Goal: Task Accomplishment & Management: Use online tool/utility

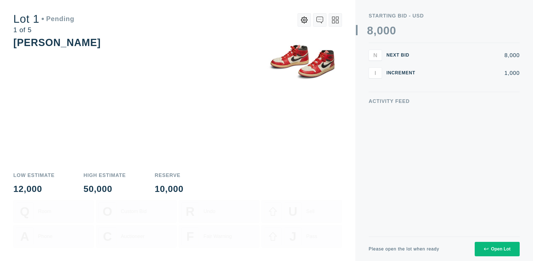
click at [496, 249] on div "Open Lot" at bounding box center [496, 249] width 27 height 5
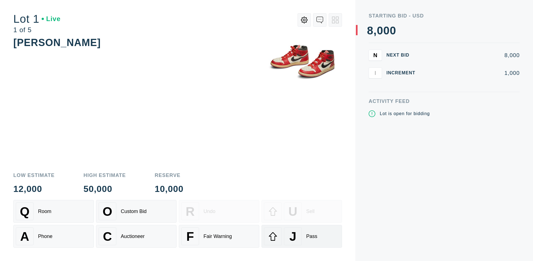
click at [301, 236] on div "J Pass" at bounding box center [301, 236] width 75 height 18
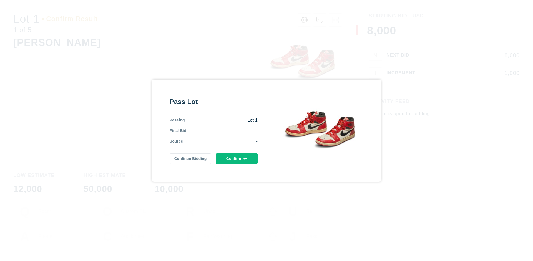
click at [237, 158] on button "Confirm" at bounding box center [237, 158] width 42 height 11
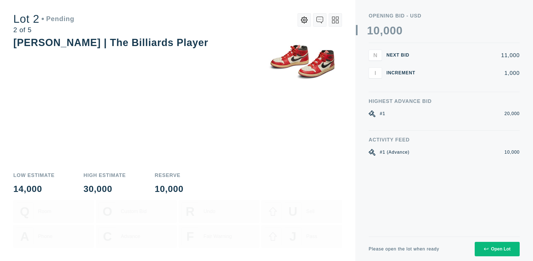
click at [496, 249] on div "Open Lot" at bounding box center [496, 249] width 27 height 5
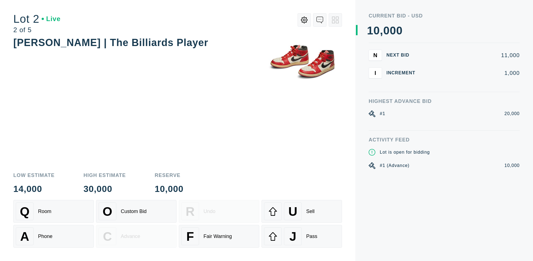
click at [301, 236] on div "J Pass" at bounding box center [301, 236] width 75 height 18
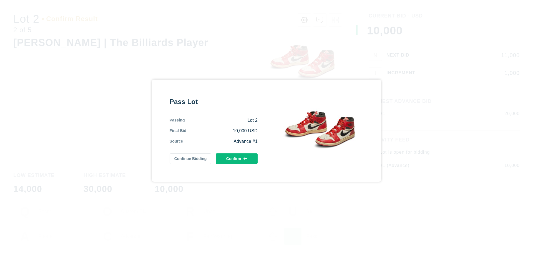
click at [237, 158] on button "Confirm" at bounding box center [237, 158] width 42 height 11
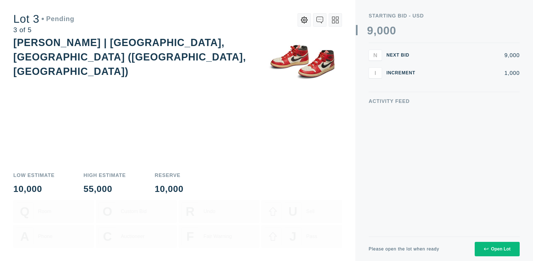
click at [496, 249] on div "Open Lot" at bounding box center [496, 249] width 27 height 5
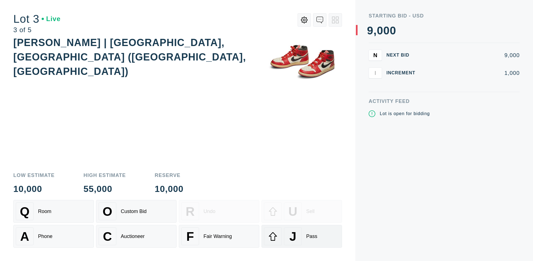
click at [301, 236] on div "J Pass" at bounding box center [301, 236] width 75 height 18
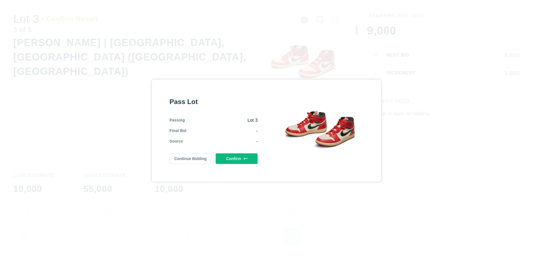
click at [237, 158] on button "Confirm" at bounding box center [237, 158] width 42 height 11
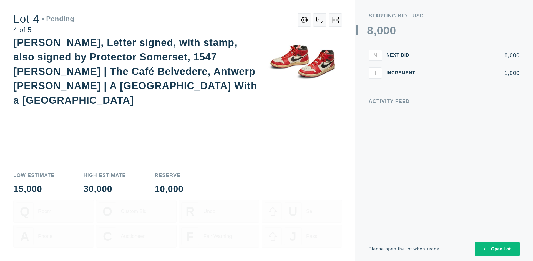
click at [335, 20] on icon at bounding box center [335, 20] width 7 height 7
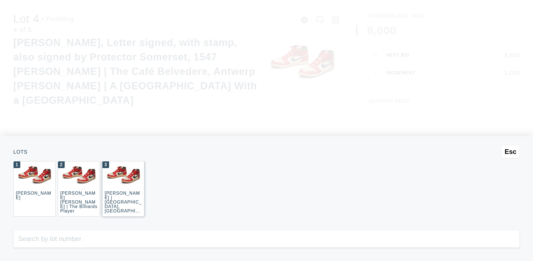
click at [123, 189] on div "3 [PERSON_NAME] | [GEOGRAPHIC_DATA], [GEOGRAPHIC_DATA] ([GEOGRAPHIC_DATA], [GEO…" at bounding box center [123, 188] width 42 height 55
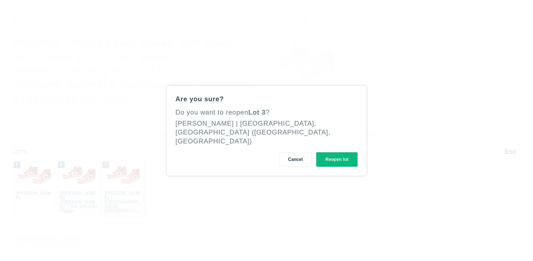
click at [336, 155] on button "Reopen lot" at bounding box center [336, 159] width 41 height 14
